Goal: Answer question/provide support: Share knowledge or assist other users

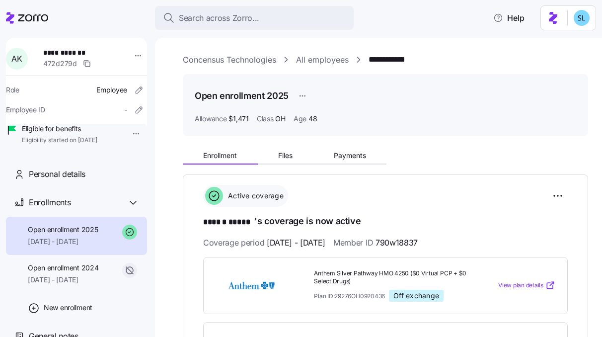
scroll to position [144, 0]
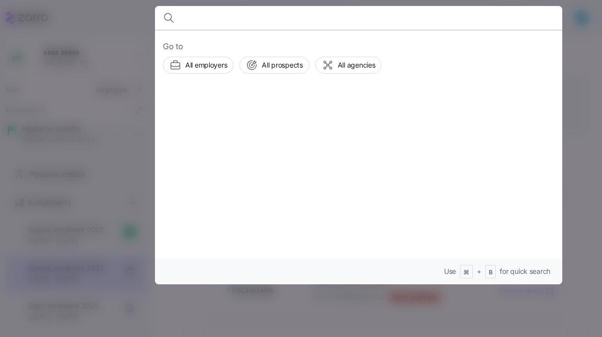
scroll to position [118, 0]
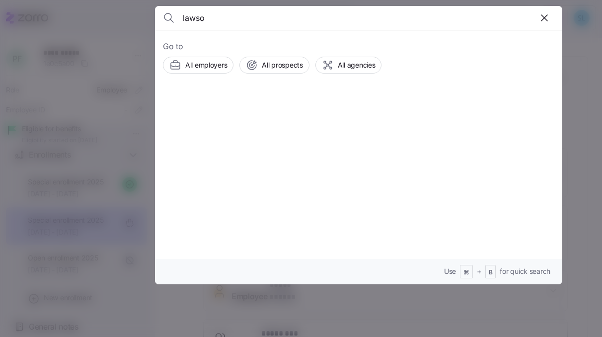
type input "lawson"
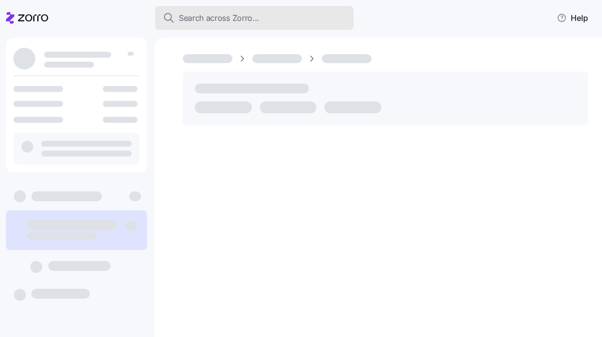
click at [260, 12] on div "Search across Zorro..." at bounding box center [254, 18] width 183 height 12
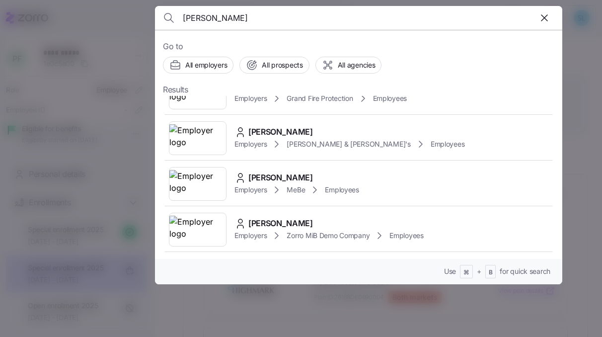
scroll to position [305, 0]
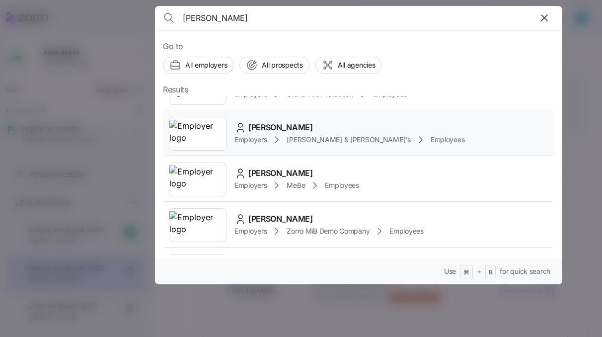
type input "[PERSON_NAME]"
click at [284, 133] on span "Alexandra Lawson" at bounding box center [281, 127] width 65 height 12
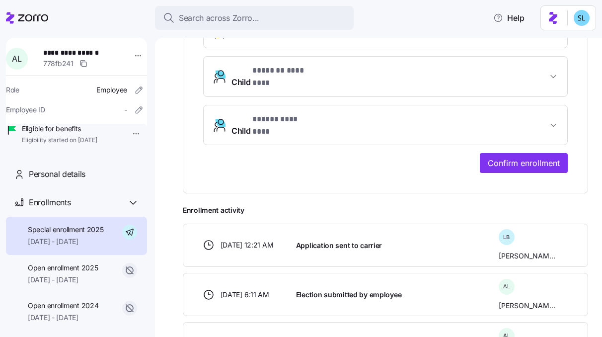
scroll to position [362, 0]
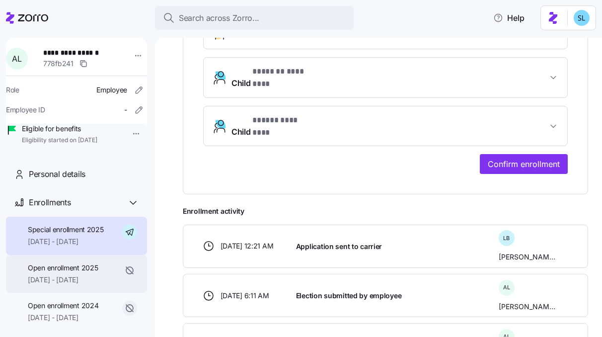
click at [96, 273] on span "Open enrollment 2025" at bounding box center [63, 268] width 70 height 10
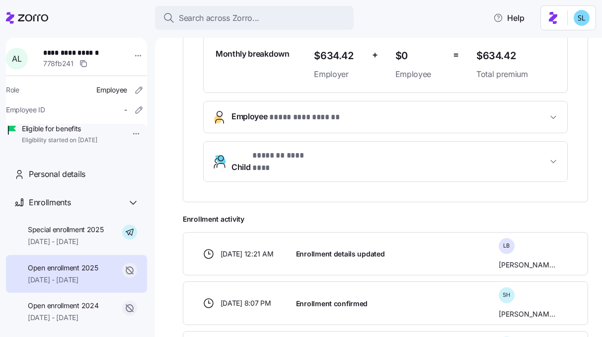
scroll to position [283, 0]
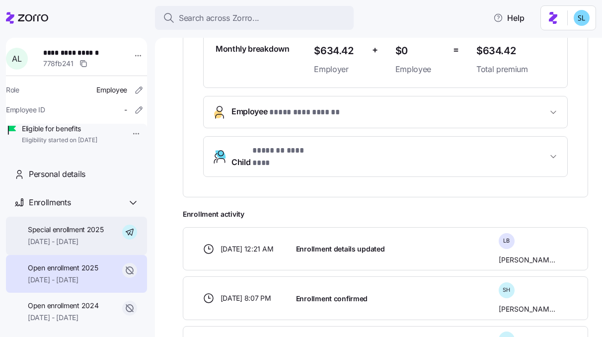
click at [82, 255] on div "Special enrollment 2025 07/10/2025 - 12/31/2025" at bounding box center [76, 236] width 141 height 38
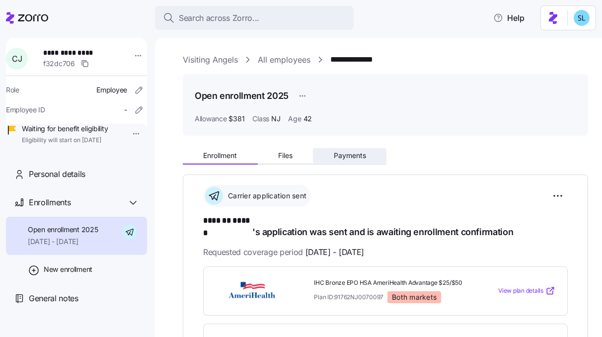
click at [356, 153] on span "Payments" at bounding box center [350, 155] width 32 height 7
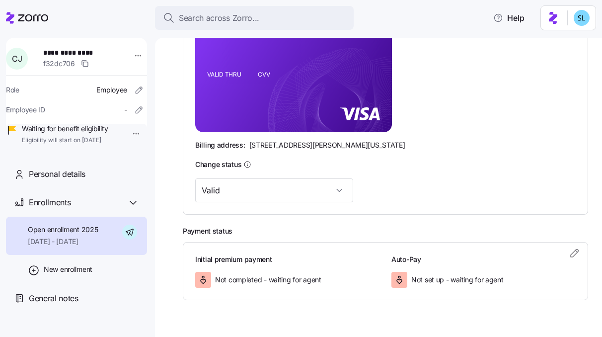
scroll to position [288, 0]
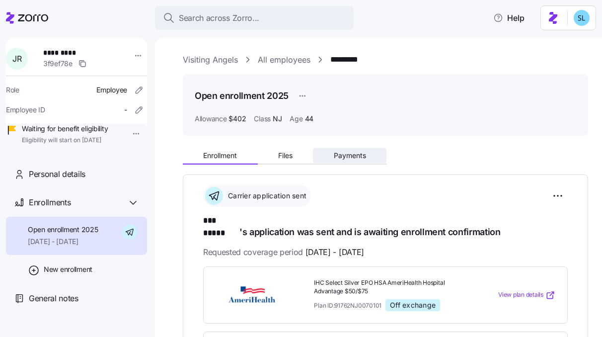
click at [355, 154] on span "Payments" at bounding box center [350, 155] width 32 height 7
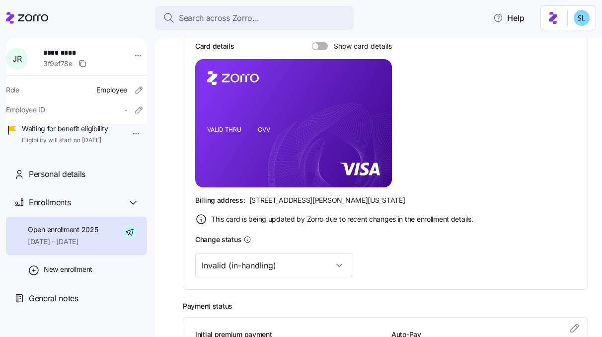
scroll to position [237, 0]
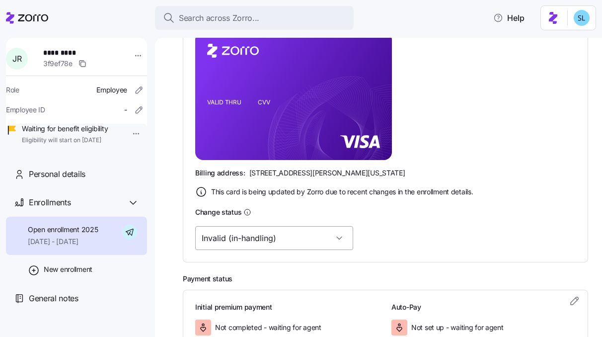
click at [269, 233] on input "Invalid (in-handling)" at bounding box center [274, 238] width 158 height 24
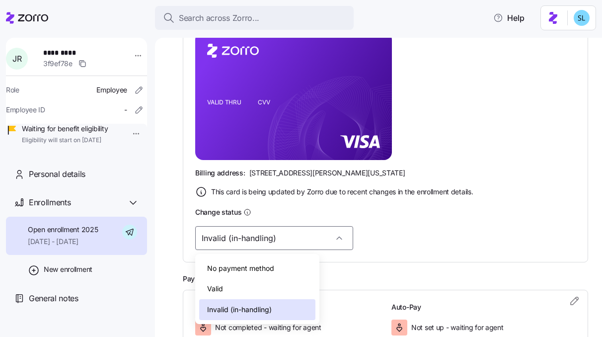
click at [251, 284] on div "Valid" at bounding box center [257, 288] width 116 height 21
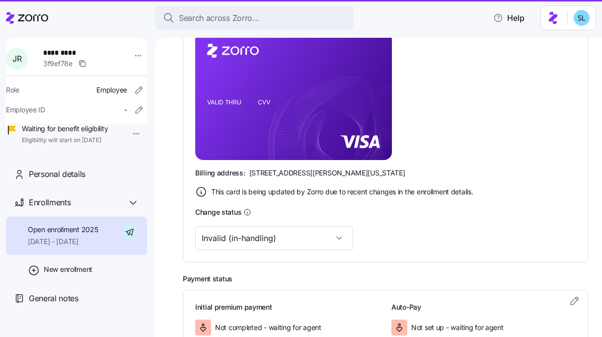
type input "Valid"
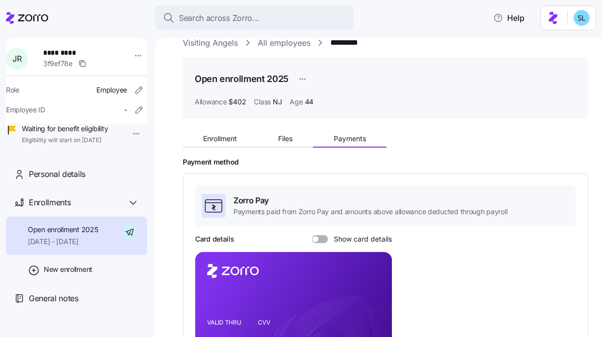
scroll to position [0, 0]
